Goal: Register for event/course

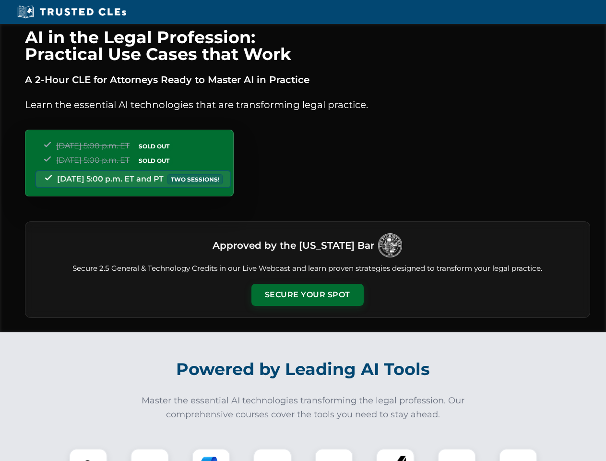
click at [307, 295] on button "Secure Your Spot" at bounding box center [308, 295] width 112 height 22
click at [88, 455] on img at bounding box center [88, 468] width 28 height 28
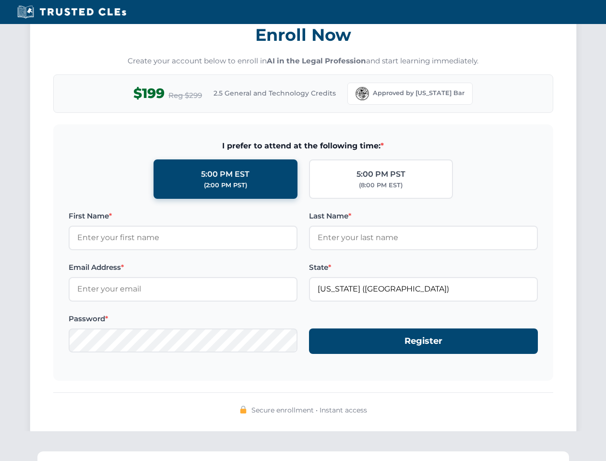
scroll to position [943, 0]
